Goal: Task Accomplishment & Management: Use online tool/utility

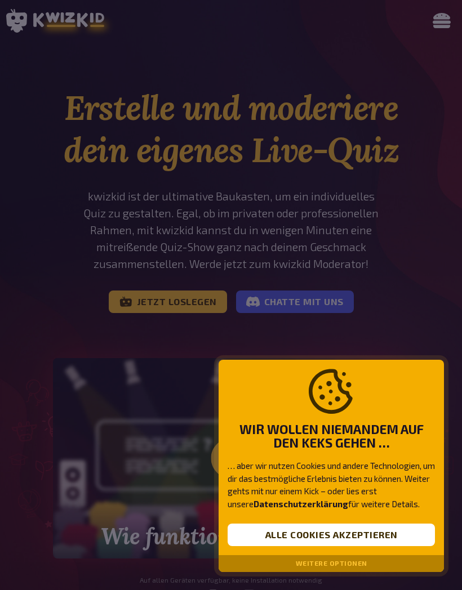
click at [360, 531] on button "Alle Cookies akzeptieren" at bounding box center [331, 535] width 207 height 23
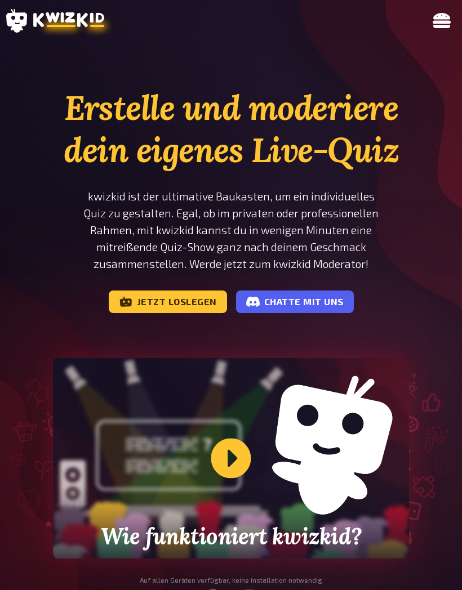
scroll to position [20, 0]
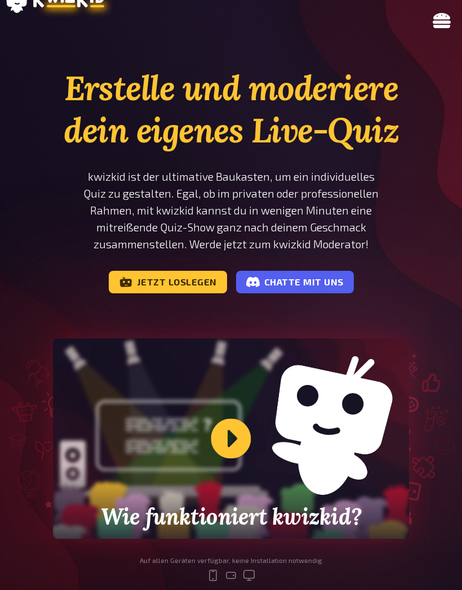
click at [451, 23] on button "MENU" at bounding box center [441, 20] width 23 height 23
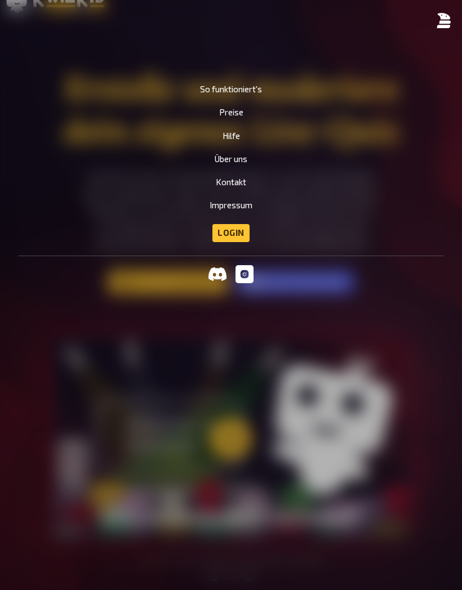
click at [240, 241] on link "Login" at bounding box center [230, 233] width 37 height 18
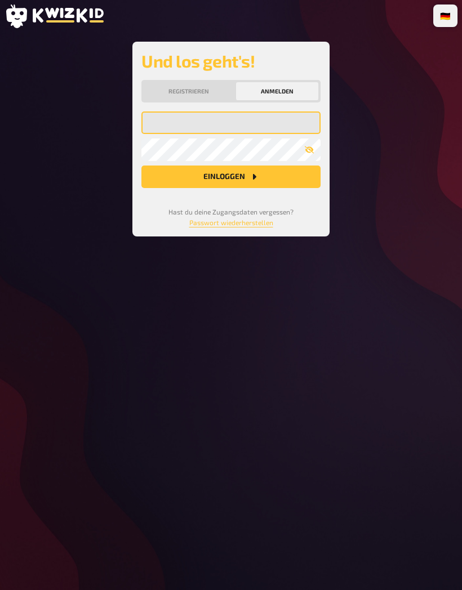
click at [282, 133] on input "email" at bounding box center [230, 123] width 179 height 23
type input "[PERSON_NAME][EMAIL_ADDRESS][PERSON_NAME][DOMAIN_NAME]"
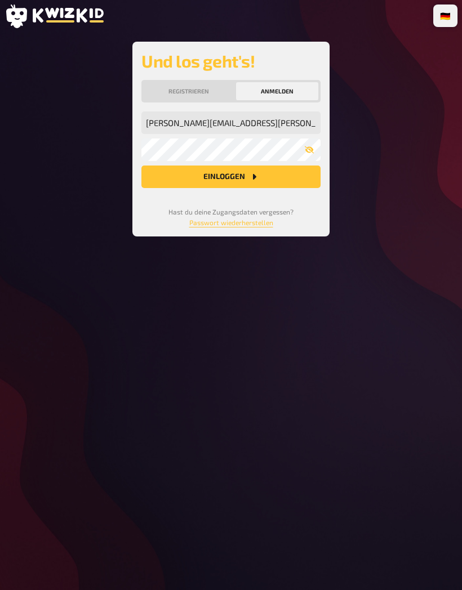
click at [283, 177] on button "Einloggen" at bounding box center [230, 177] width 179 height 23
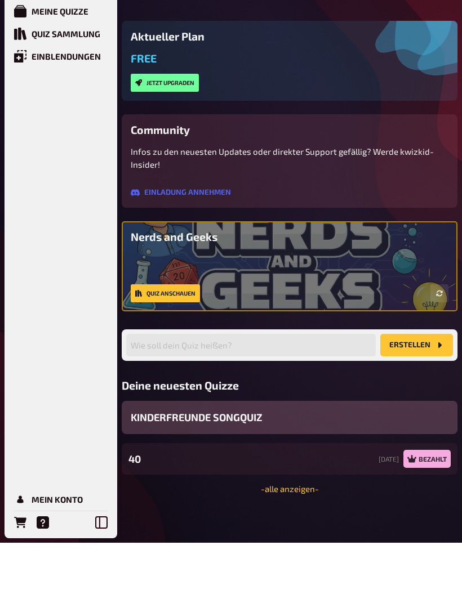
scroll to position [32, 0]
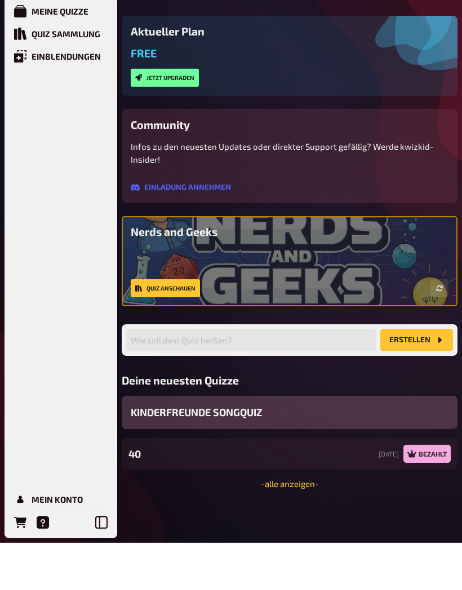
click at [181, 452] on span "KINDERFREUNDE SONGQUIZ" at bounding box center [197, 459] width 132 height 15
